Goal: Register for event/course

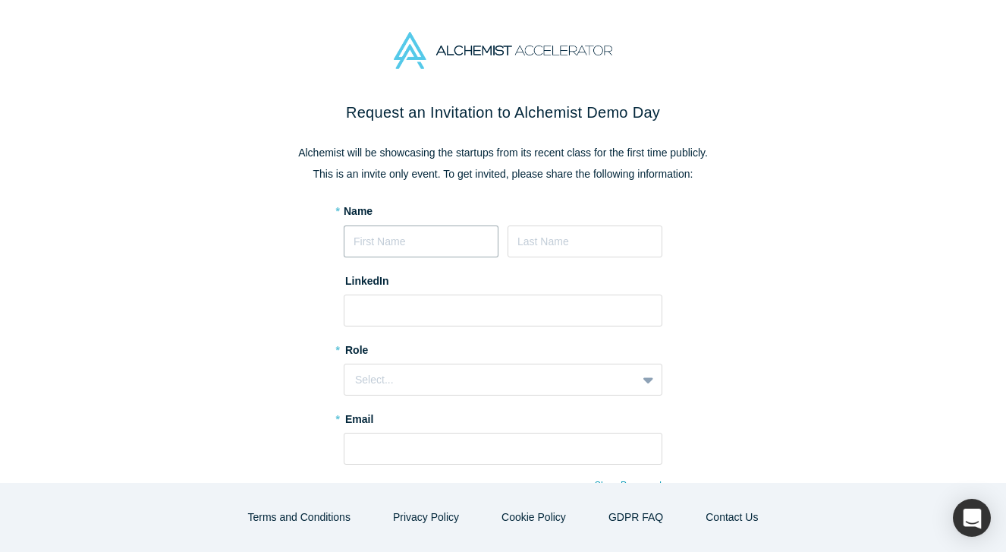
click at [459, 244] on input at bounding box center [421, 241] width 155 height 32
type input "[PERSON_NAME]"
click at [460, 309] on input at bounding box center [503, 310] width 319 height 32
type input "[URL][DOMAIN_NAME][PERSON_NAME]"
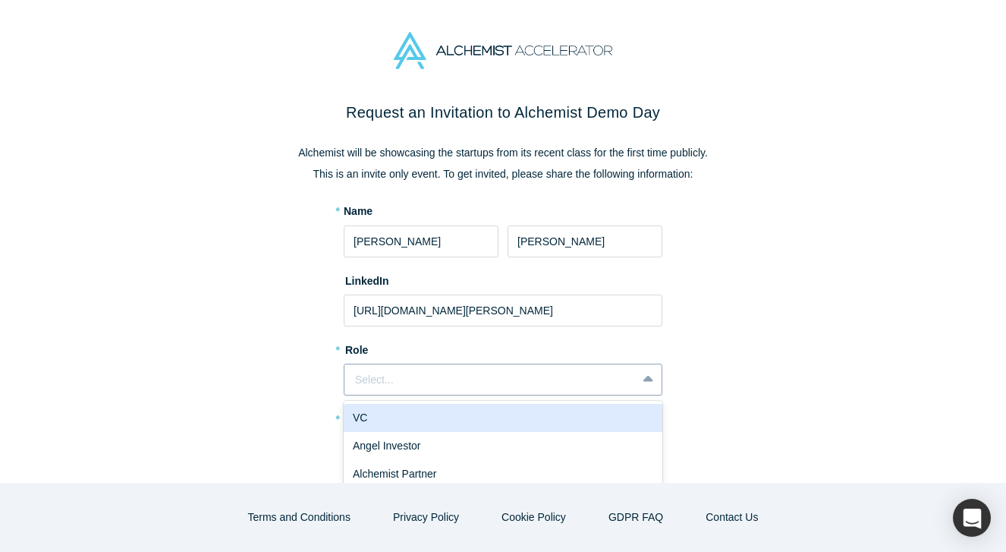
click at [456, 385] on div "Select..." at bounding box center [490, 380] width 271 height 16
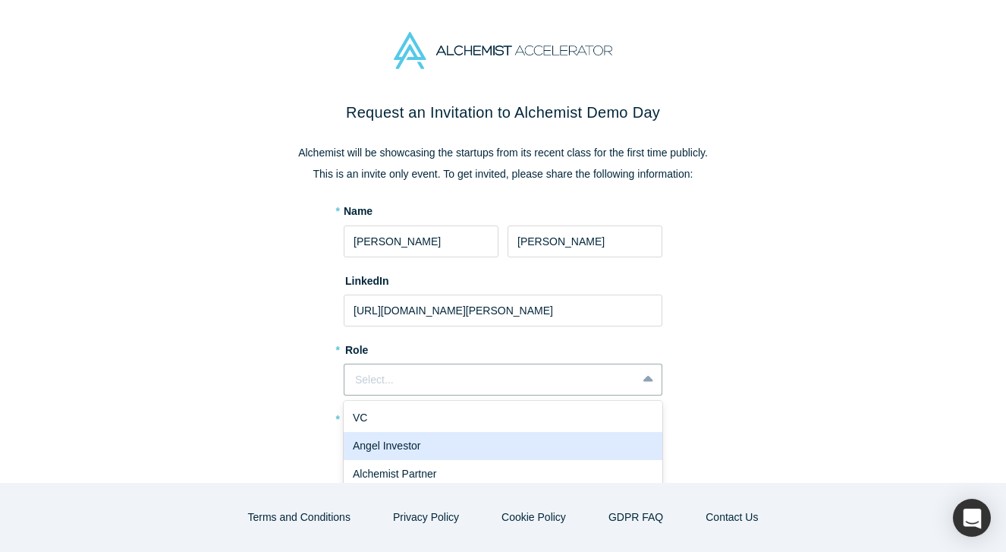
scroll to position [30, 0]
click at [445, 446] on div "Alchemist Partner" at bounding box center [503, 444] width 319 height 28
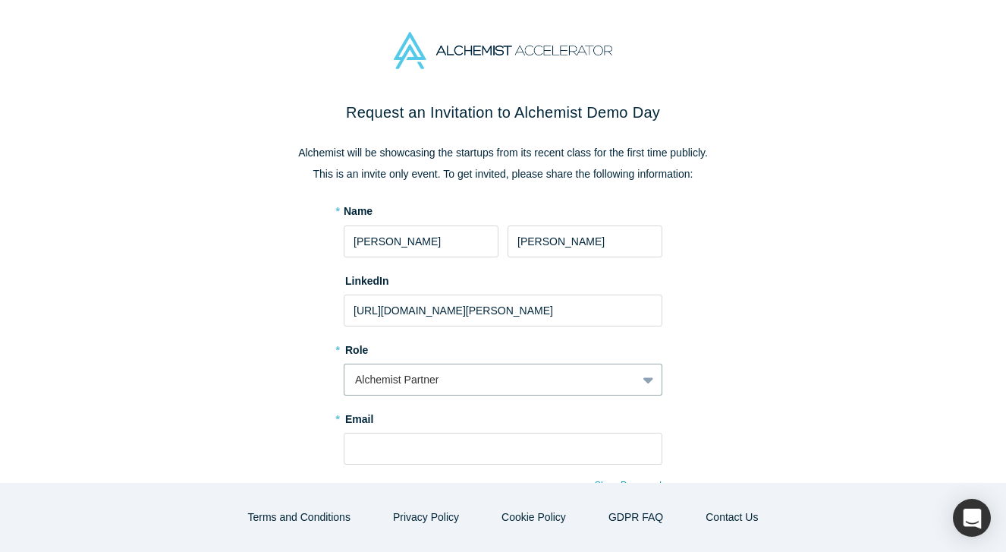
scroll to position [190, 0]
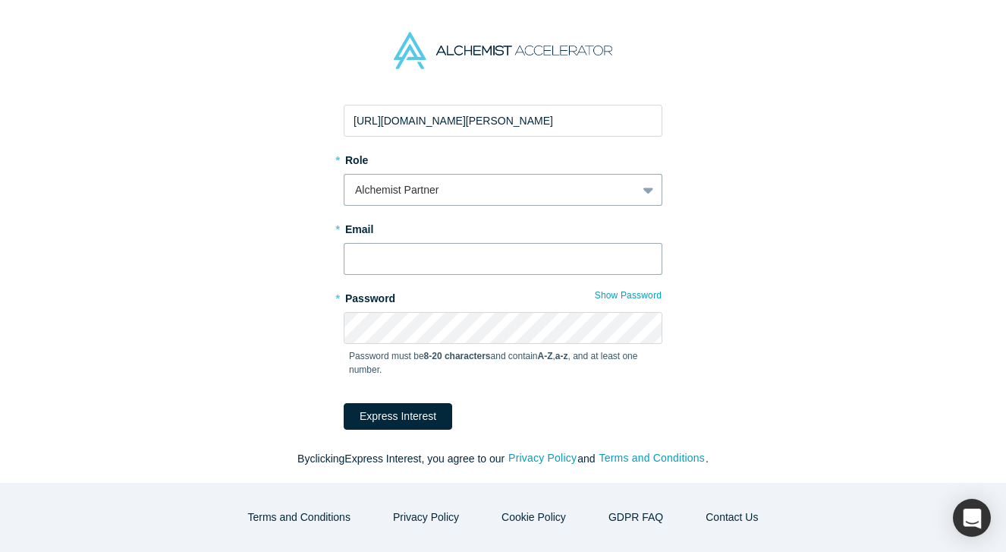
click at [445, 249] on input "text" at bounding box center [503, 259] width 319 height 32
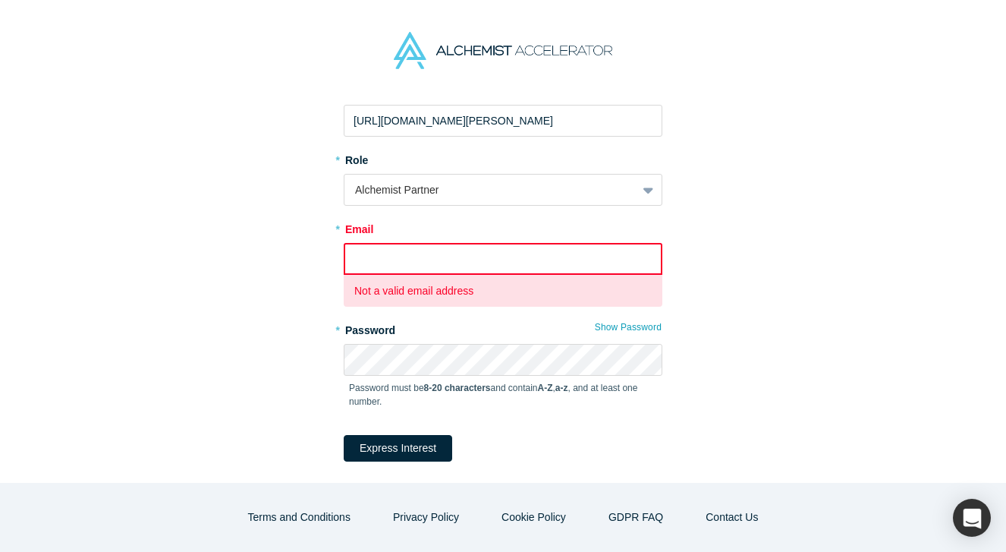
click at [436, 161] on label "* Role" at bounding box center [503, 157] width 319 height 21
click at [436, 199] on div "Alchemist Partner" at bounding box center [503, 190] width 319 height 32
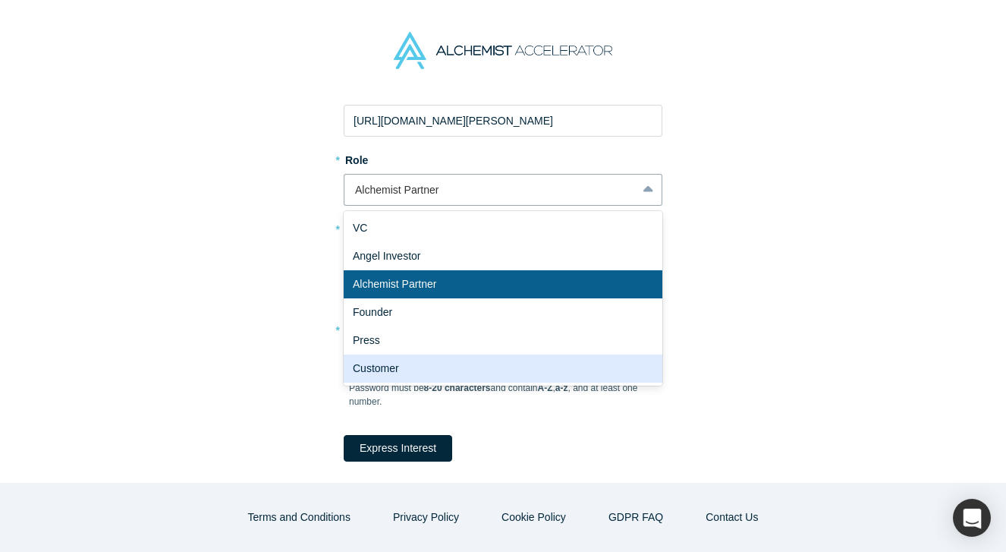
click at [416, 361] on div "Customer" at bounding box center [503, 368] width 319 height 28
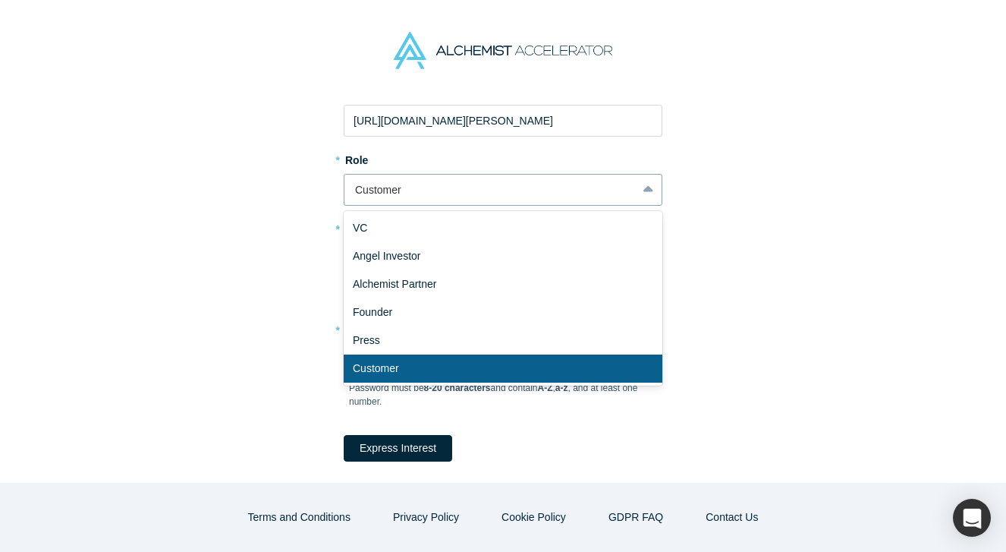
click at [435, 191] on div "Customer" at bounding box center [490, 190] width 271 height 16
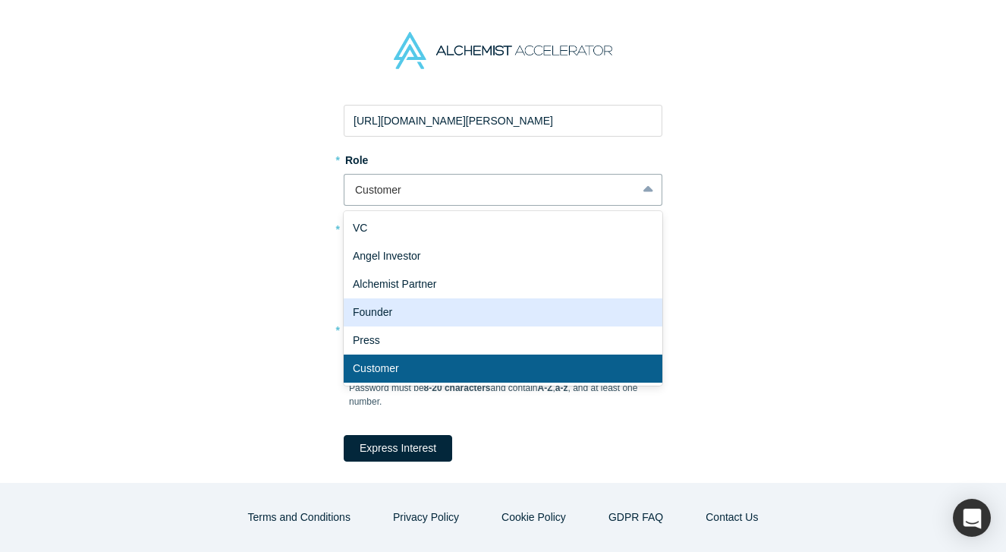
click at [422, 312] on div "Founder" at bounding box center [503, 312] width 319 height 28
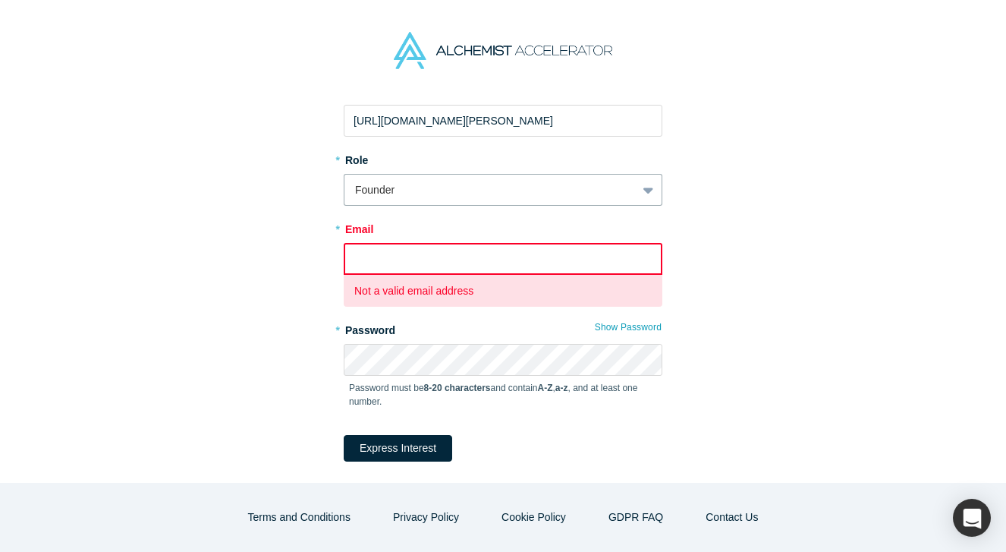
click at [433, 257] on input "text" at bounding box center [503, 259] width 319 height 32
type input "hessonhoward@yahoo.com"
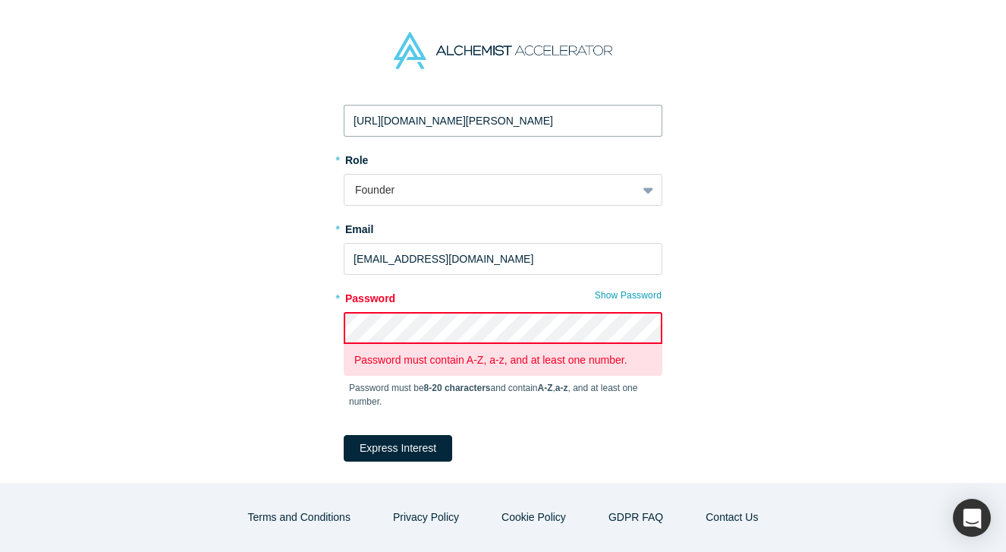
drag, startPoint x: 515, startPoint y: 118, endPoint x: 619, endPoint y: 119, distance: 104.8
click at [619, 119] on input "https://www.linkedin.com/in/howard-hesson-611143197/" at bounding box center [503, 121] width 319 height 32
click at [759, 264] on div "Request an Invitation to Alchemist Demo Day Alchemist will be showcasing the st…" at bounding box center [503, 212] width 638 height 603
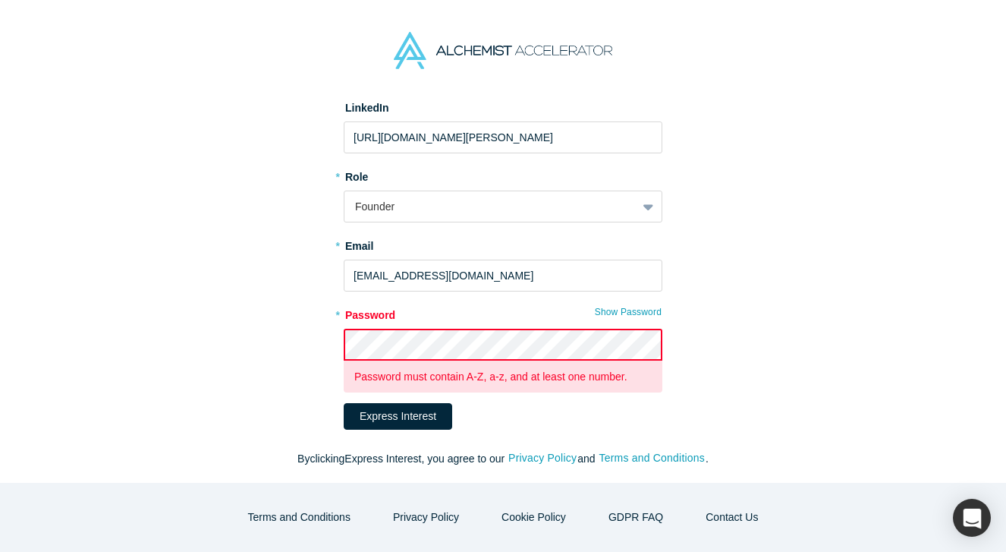
click at [728, 340] on div "Request an Invitation to Alchemist Demo Day Alchemist will be showcasing the st…" at bounding box center [503, 205] width 638 height 555
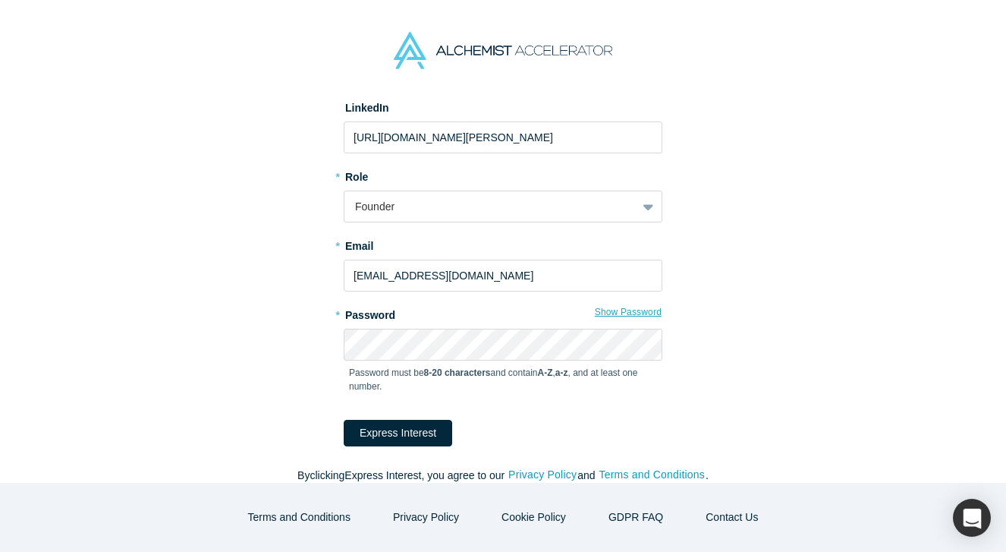
click at [604, 304] on button "Show Password" at bounding box center [628, 312] width 68 height 20
click at [417, 432] on button "Express Interest" at bounding box center [398, 433] width 109 height 27
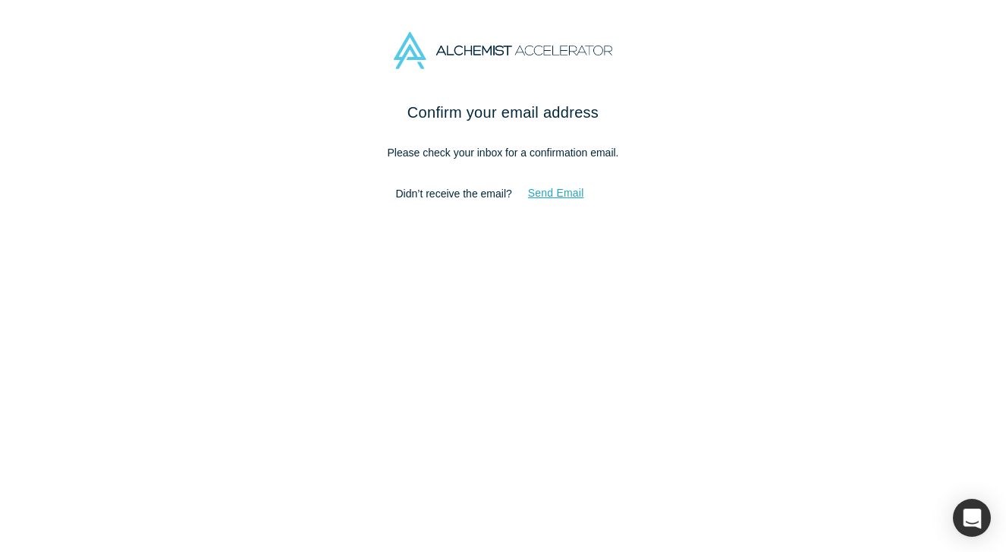
click at [558, 198] on button "Send Email" at bounding box center [556, 193] width 88 height 27
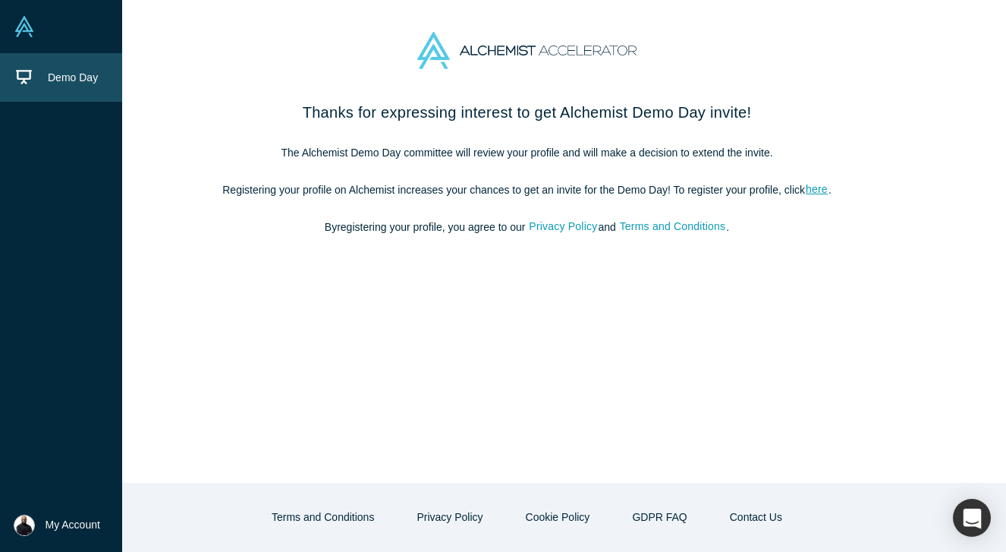
click at [55, 83] on span "Demo Day" at bounding box center [73, 77] width 50 height 12
